Goal: Task Accomplishment & Management: Manage account settings

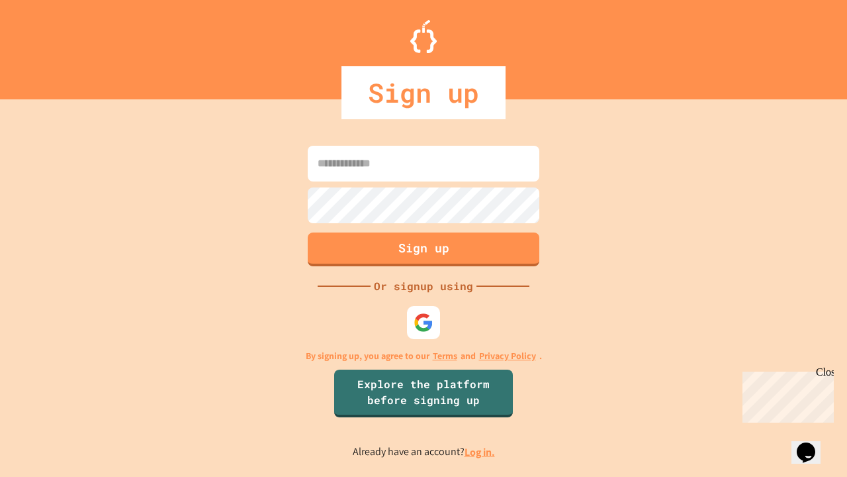
click at [481, 452] on link "Log in." at bounding box center [480, 452] width 30 height 14
